Goal: Information Seeking & Learning: Learn about a topic

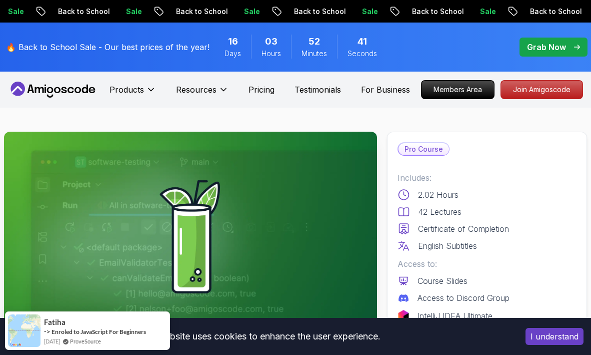
click at [526, 331] on button "I understand" at bounding box center [555, 336] width 58 height 17
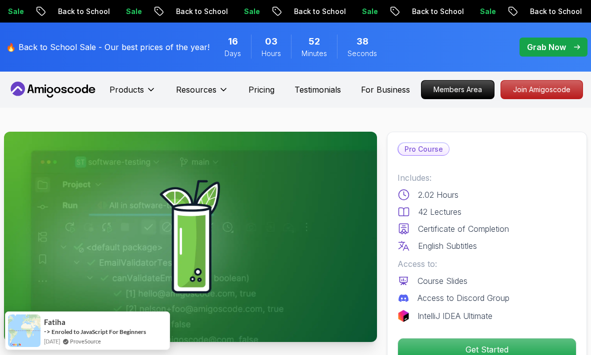
click at [95, 93] on icon at bounding box center [92, 90] width 7 height 6
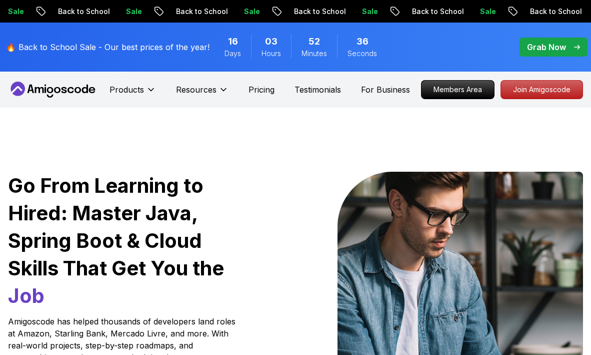
click at [34, 93] on icon at bounding box center [31, 89] width 7 height 9
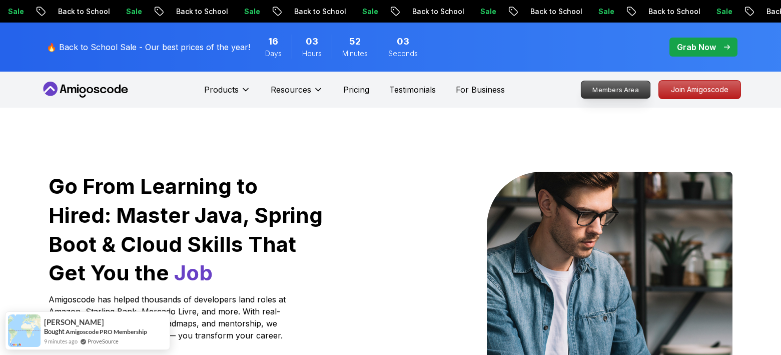
click at [581, 98] on p "Members Area" at bounding box center [615, 89] width 69 height 17
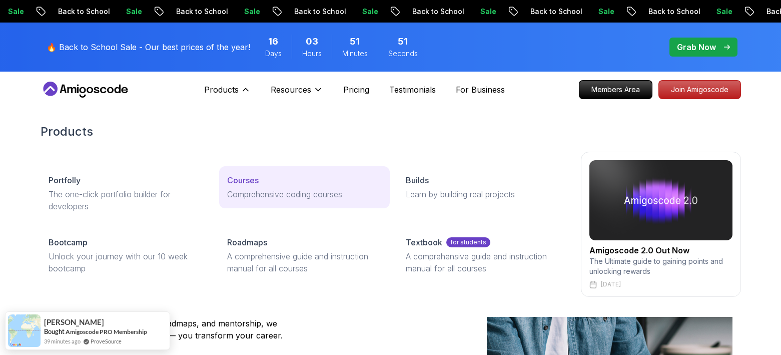
click at [227, 186] on p "Courses" at bounding box center [243, 180] width 32 height 12
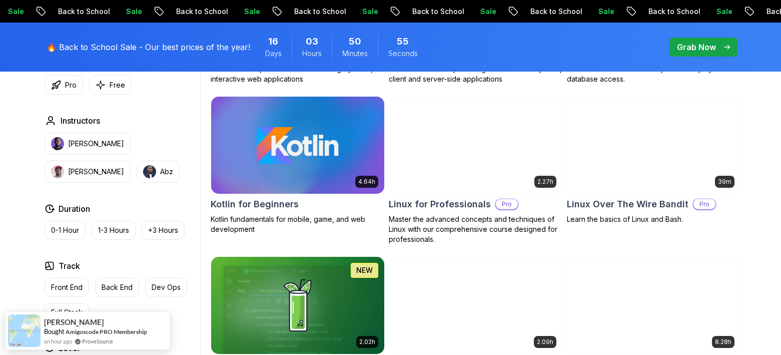
scroll to position [1976, 0]
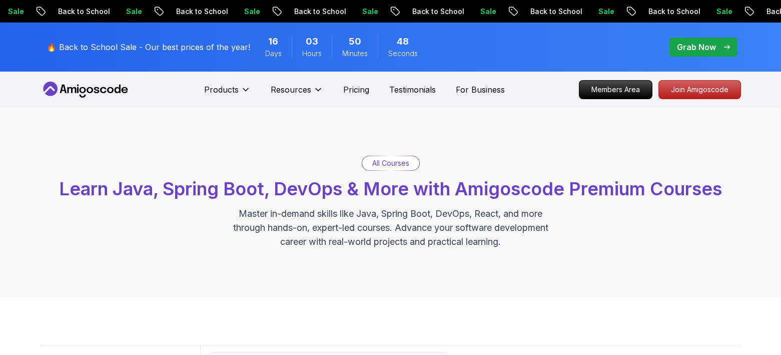
scroll to position [4819, 0]
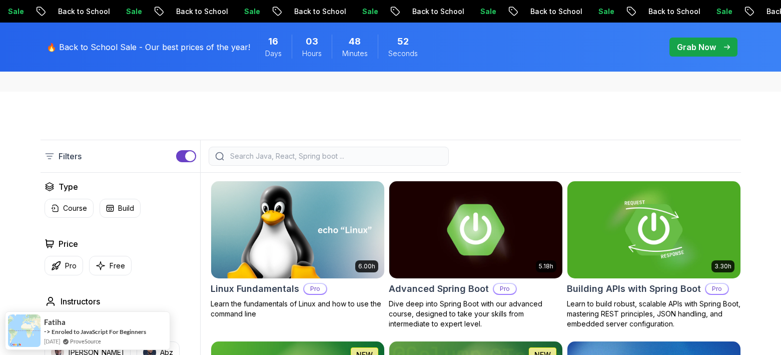
scroll to position [355, 0]
